Goal: Complete application form

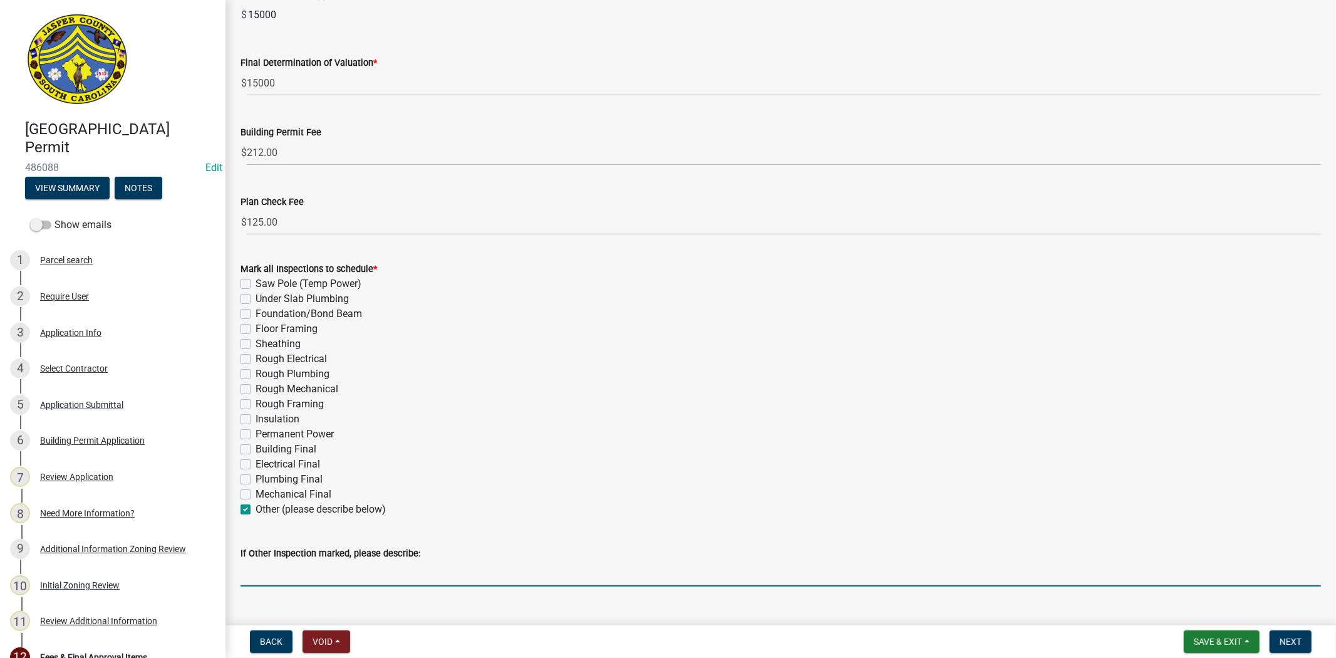
scroll to position [197, 0]
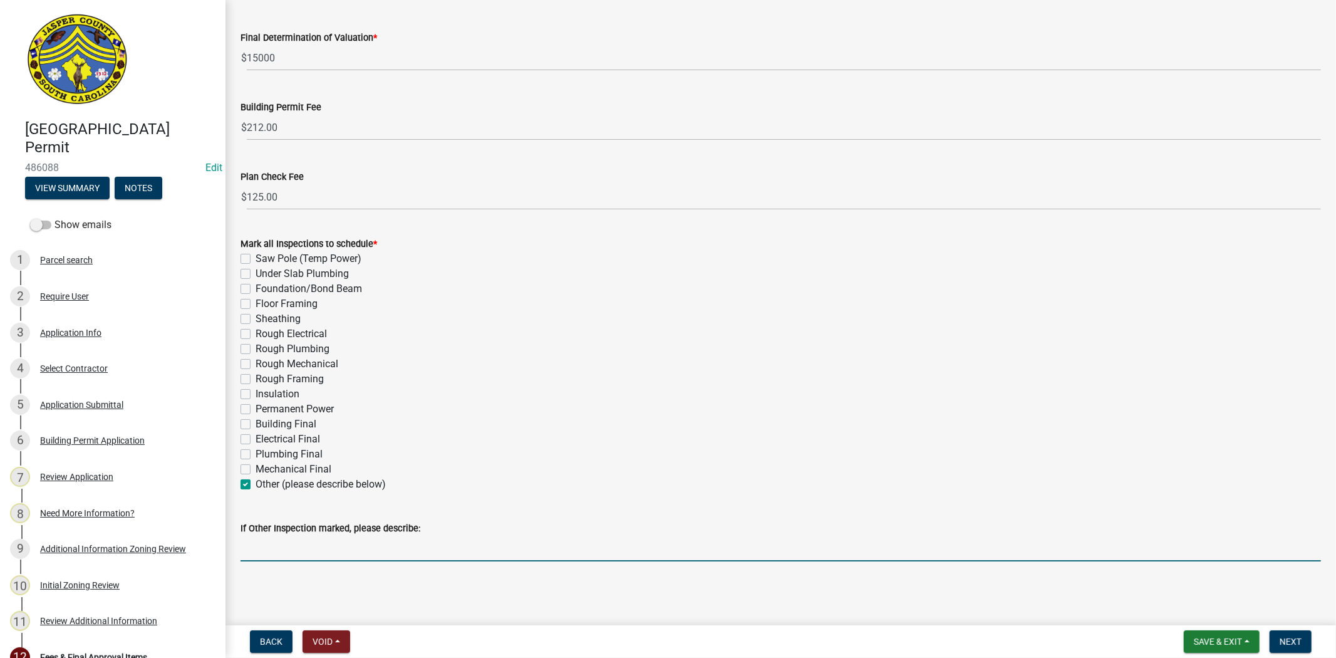
drag, startPoint x: 398, startPoint y: 547, endPoint x: 324, endPoint y: 537, distance: 74.0
click at [324, 537] on input "If Other Inspection marked, please describe:" at bounding box center [780, 548] width 1080 height 26
type input "Generator Final"
click at [1293, 644] on span "Next" at bounding box center [1290, 641] width 22 height 10
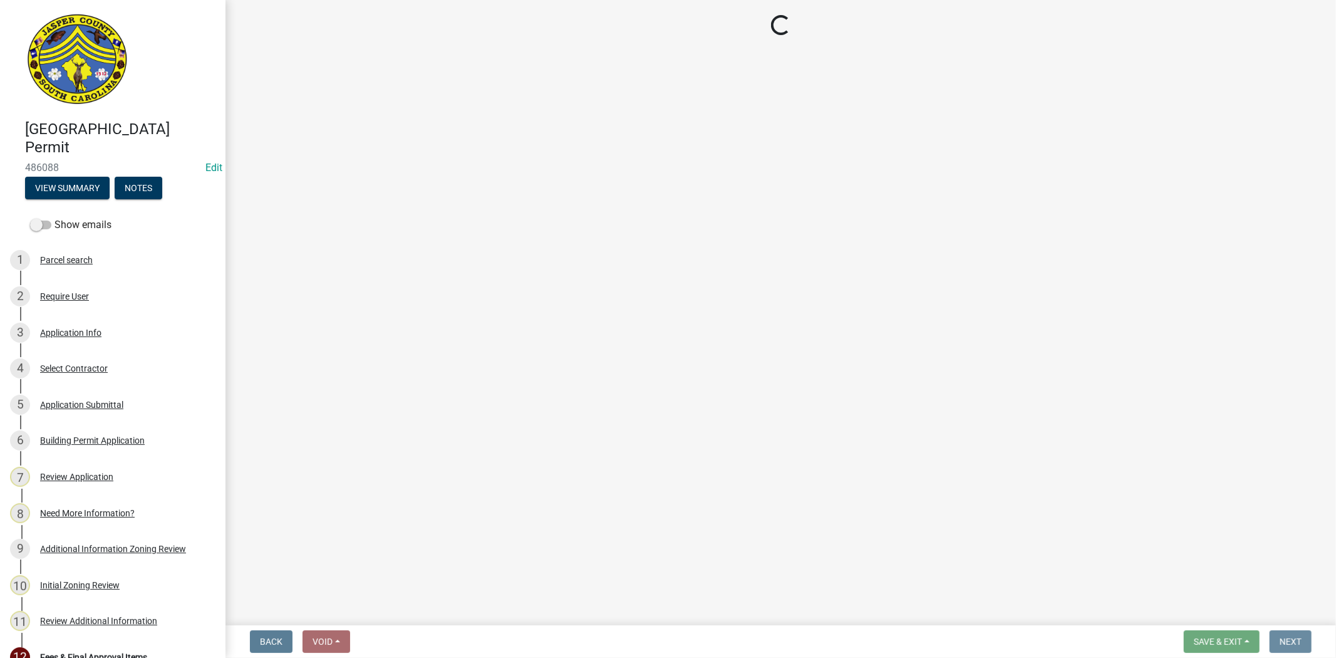
scroll to position [0, 0]
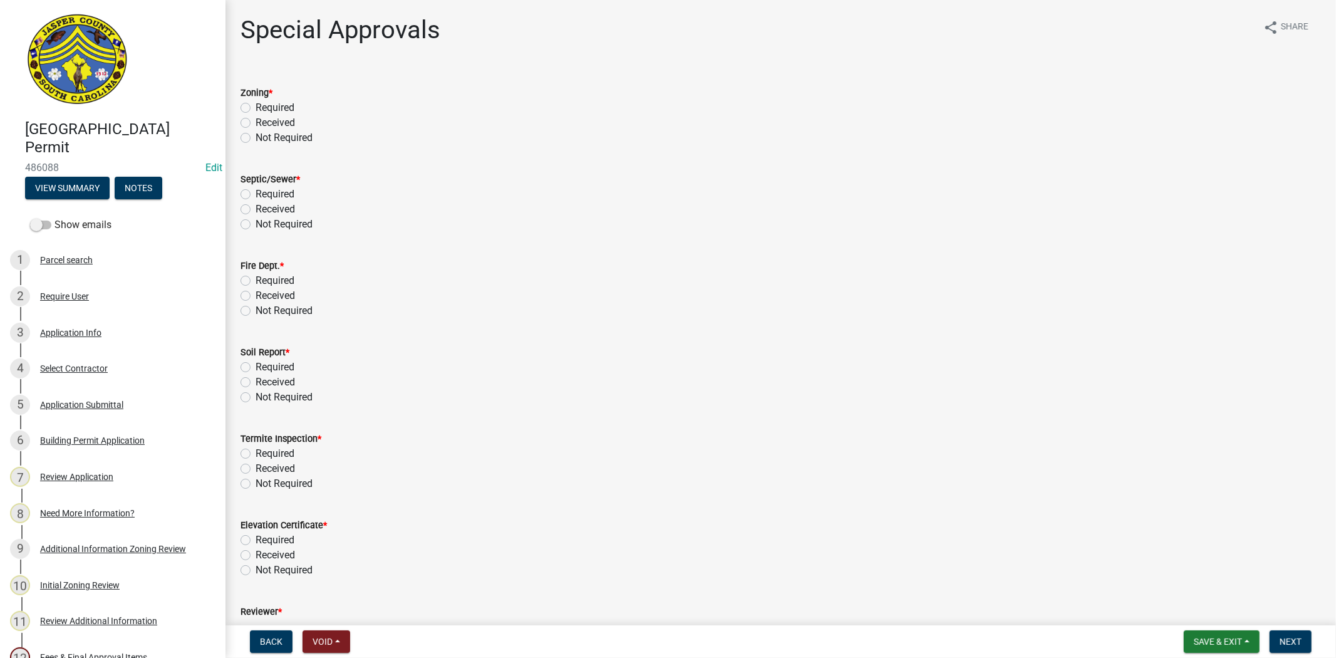
click at [256, 139] on label "Not Required" at bounding box center [284, 137] width 57 height 15
click at [256, 138] on input "Not Required" at bounding box center [260, 134] width 8 height 8
radio input "true"
click at [256, 224] on label "Not Required" at bounding box center [284, 224] width 57 height 15
click at [256, 224] on input "Not Required" at bounding box center [260, 221] width 8 height 8
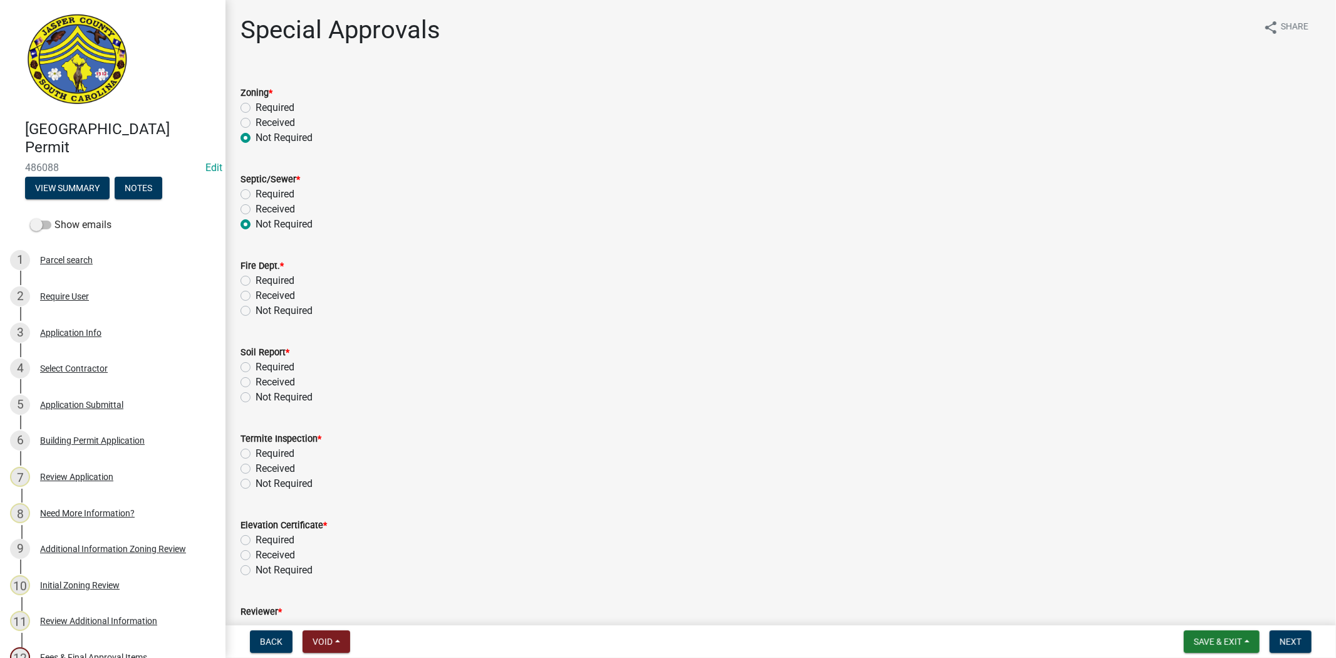
radio input "true"
click at [256, 309] on label "Not Required" at bounding box center [284, 310] width 57 height 15
click at [256, 309] on input "Not Required" at bounding box center [260, 307] width 8 height 8
radio input "true"
click at [256, 396] on label "Not Required" at bounding box center [284, 397] width 57 height 15
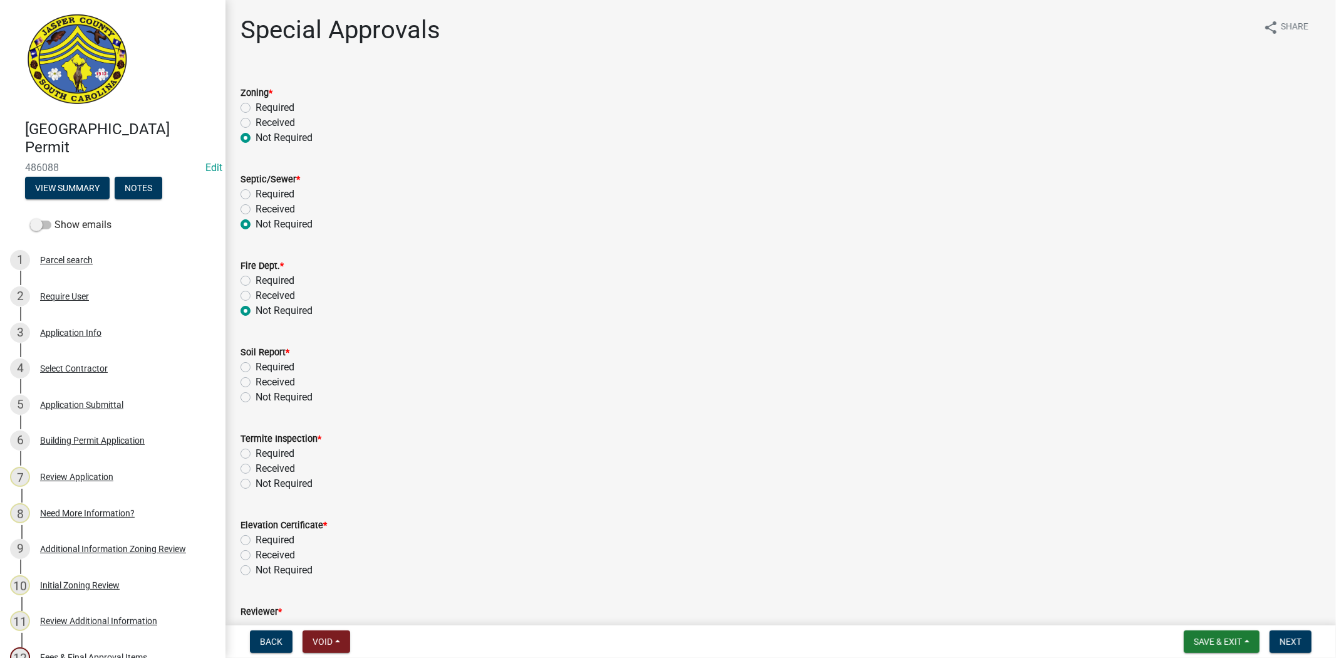
click at [256, 396] on input "Not Required" at bounding box center [260, 394] width 8 height 8
radio input "true"
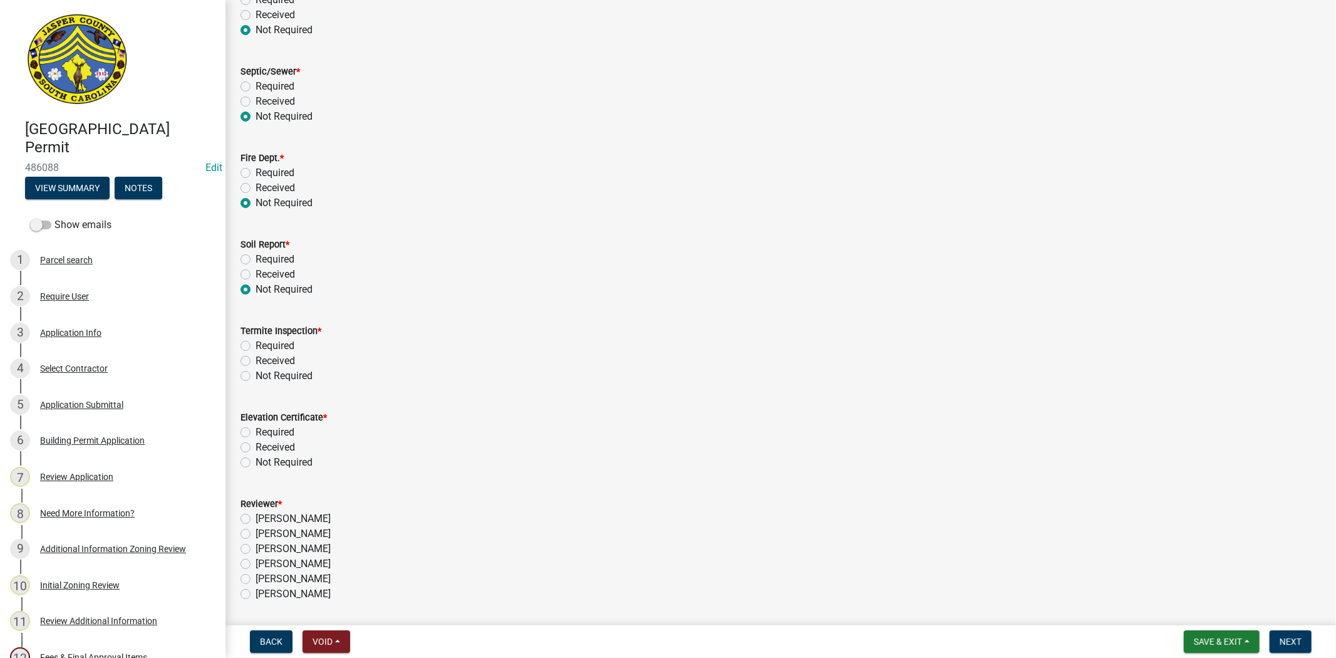
scroll to position [139, 0]
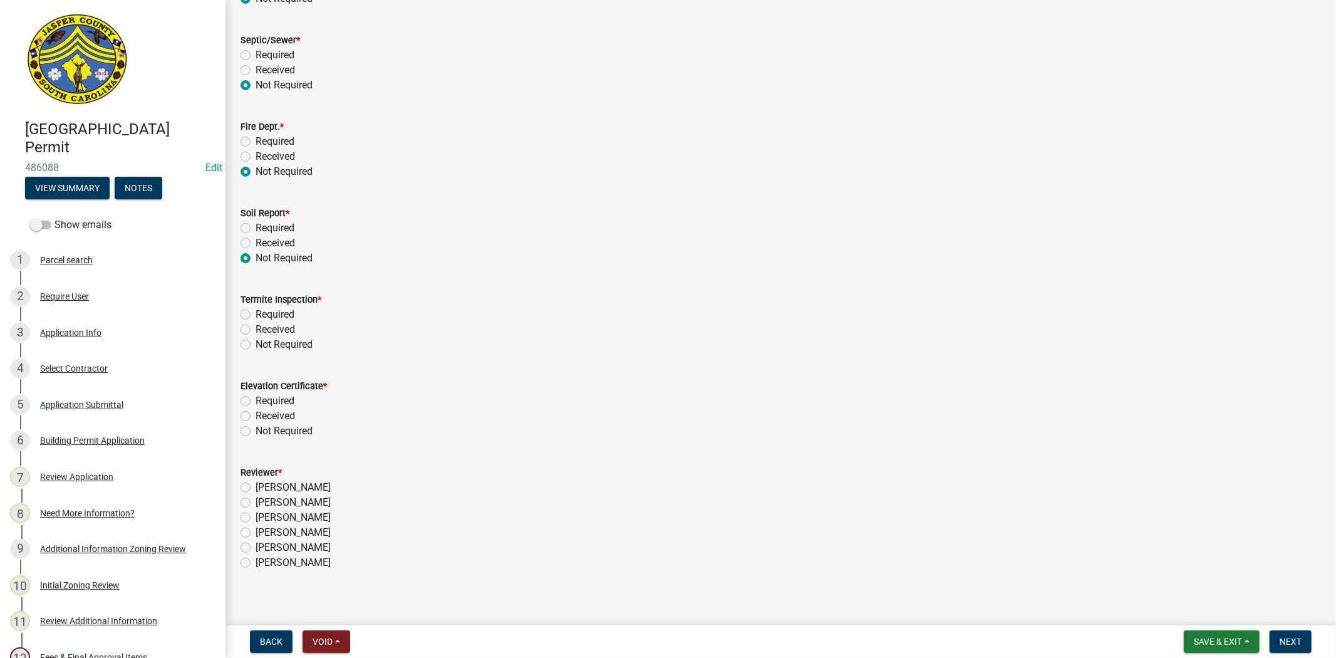
click at [256, 345] on label "Not Required" at bounding box center [284, 344] width 57 height 15
click at [256, 345] on input "Not Required" at bounding box center [260, 341] width 8 height 8
radio input "true"
click at [256, 430] on label "Not Required" at bounding box center [284, 430] width 57 height 15
click at [256, 430] on input "Not Required" at bounding box center [260, 427] width 8 height 8
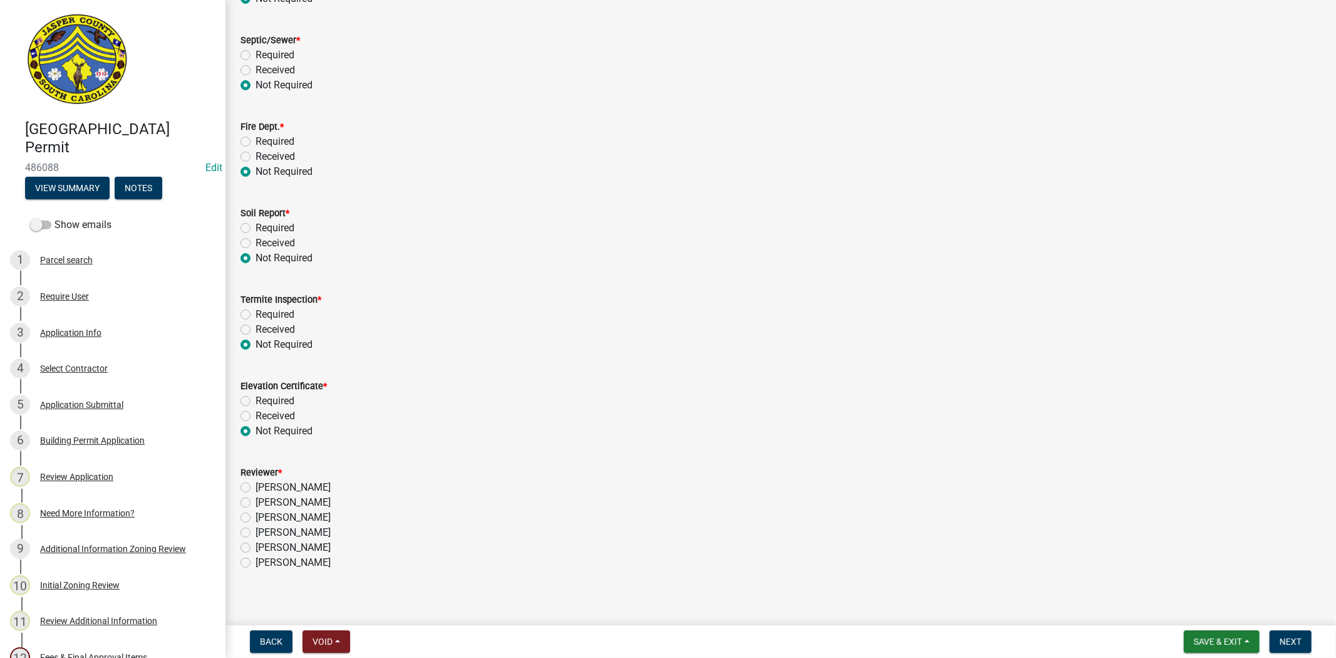
radio input "true"
click at [256, 519] on label "Stephanie Oviedo" at bounding box center [293, 517] width 75 height 15
click at [256, 518] on input "Stephanie Oviedo" at bounding box center [260, 514] width 8 height 8
radio input "true"
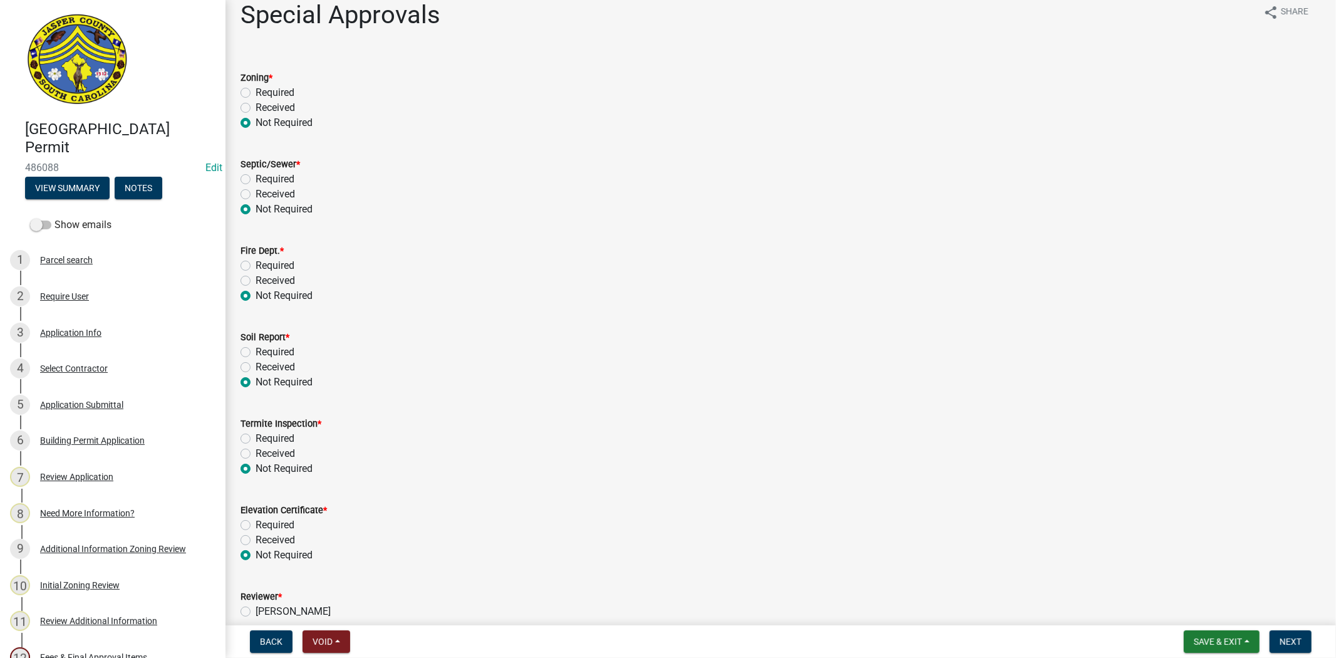
scroll to position [0, 0]
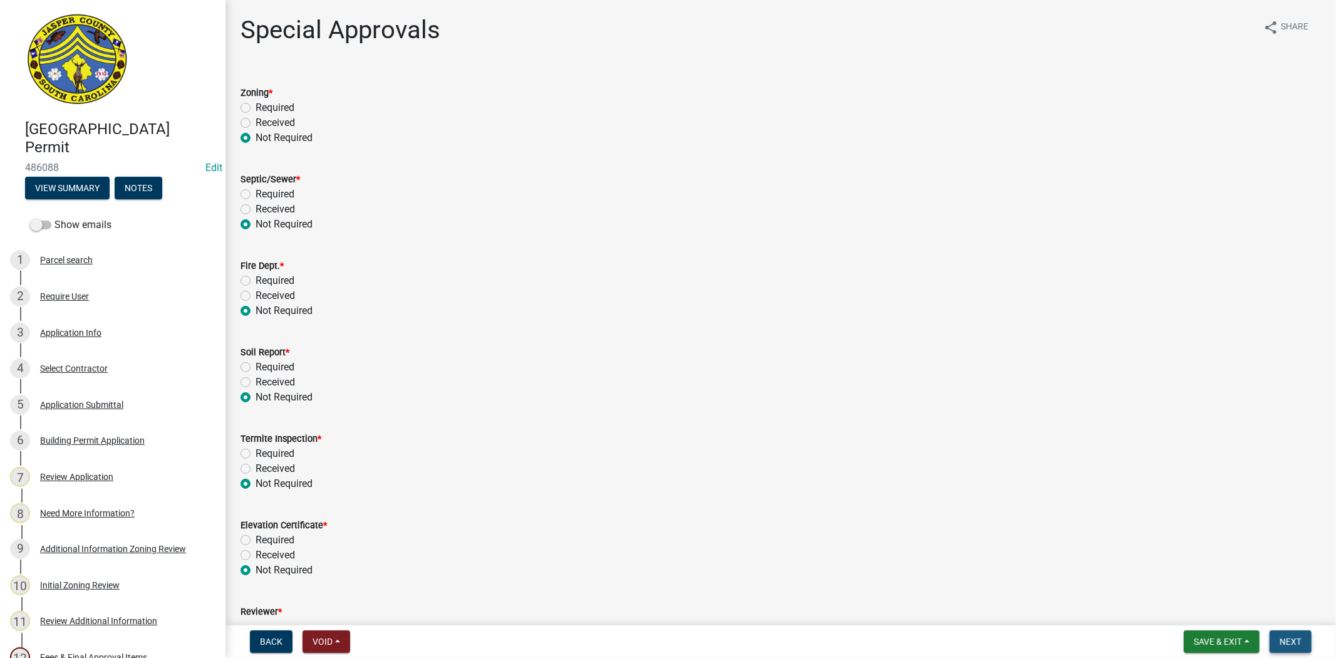
click at [1300, 633] on button "Next" at bounding box center [1290, 641] width 42 height 23
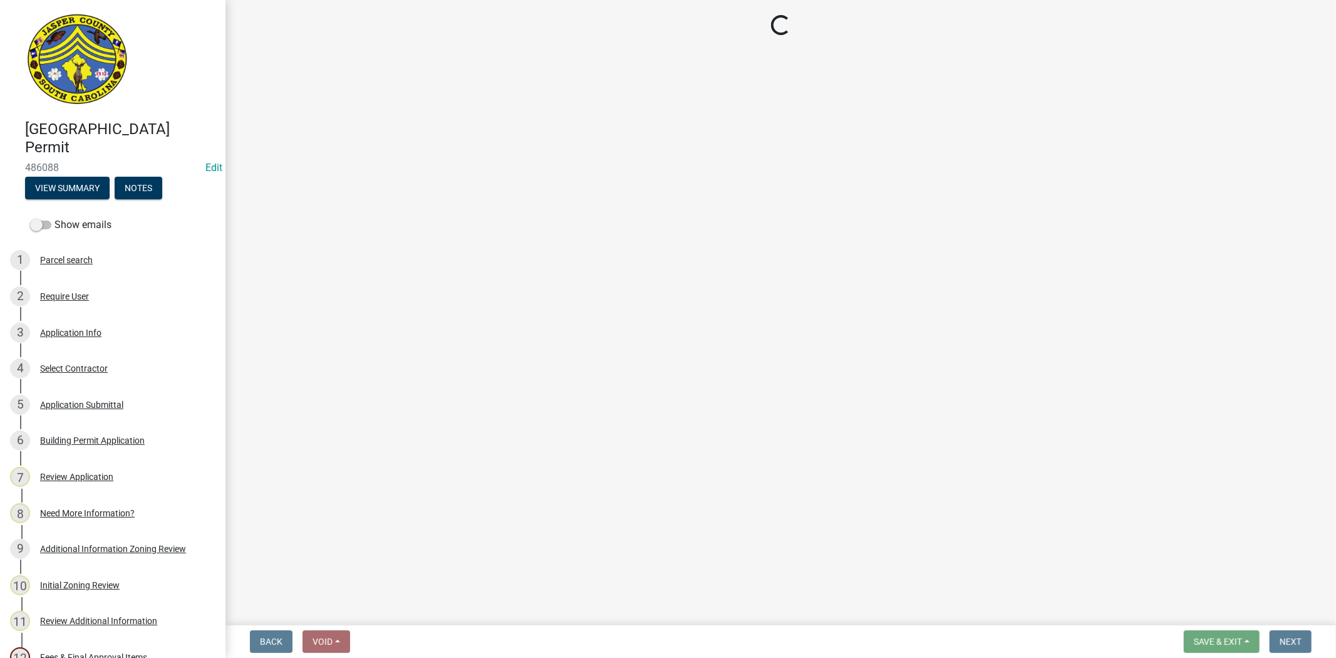
select select "3: 3"
